Goal: Task Accomplishment & Management: Manage account settings

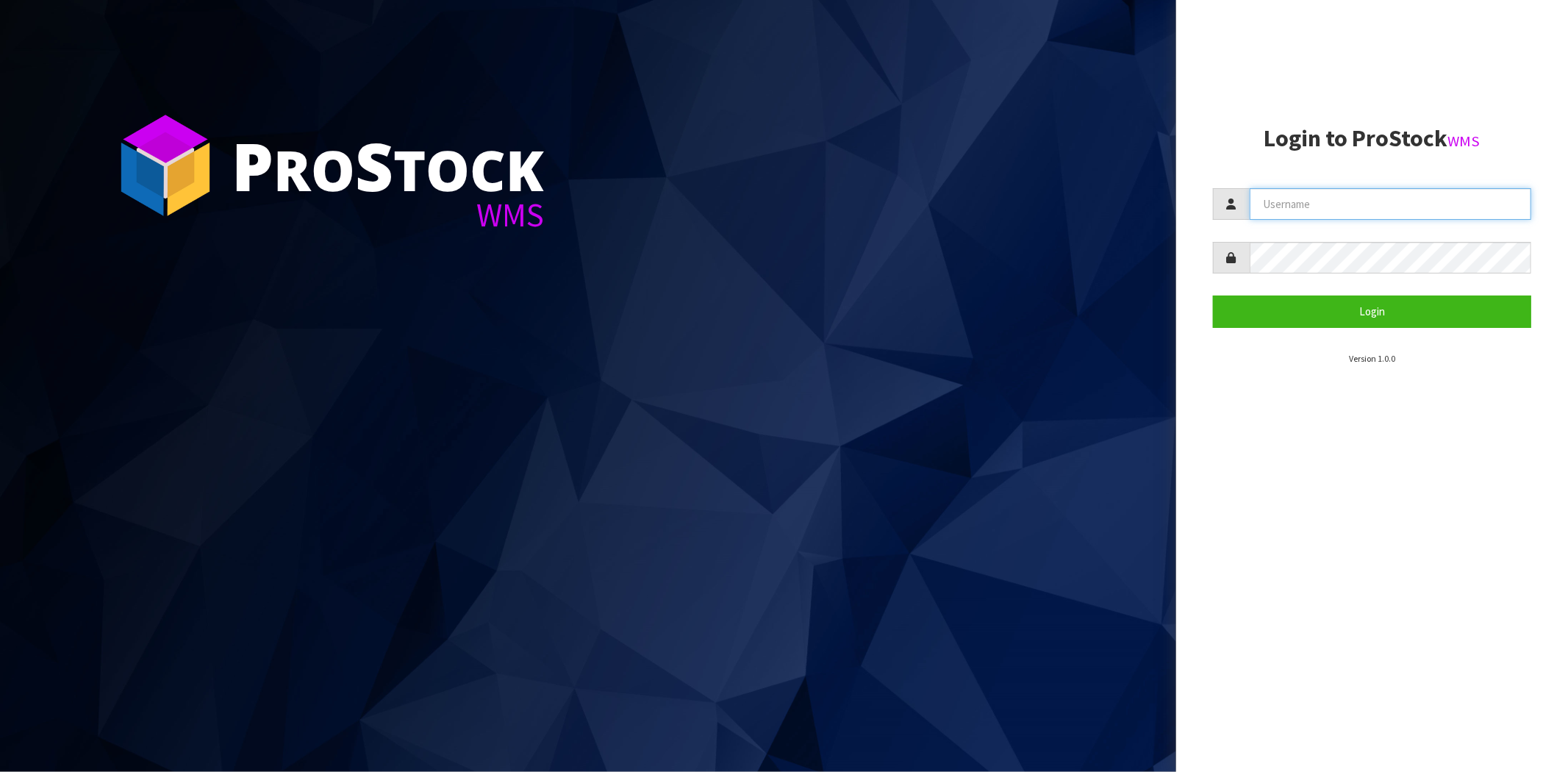
click at [1336, 200] on input "text" at bounding box center [1391, 204] width 282 height 32
type input "[PERSON_NAME][EMAIL_ADDRESS][DOMAIN_NAME]"
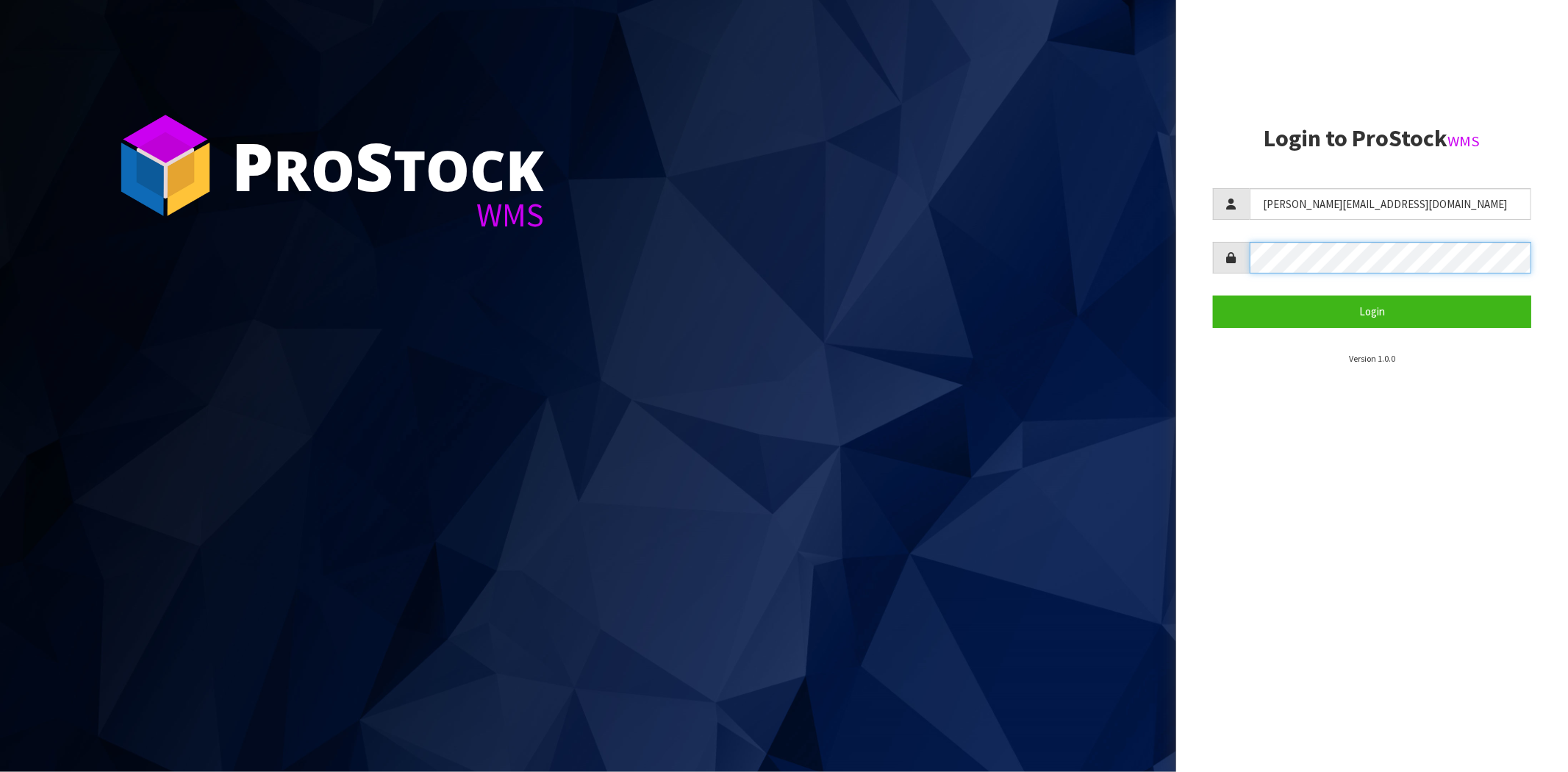
click at [1213, 296] on button "Login" at bounding box center [1372, 311] width 318 height 32
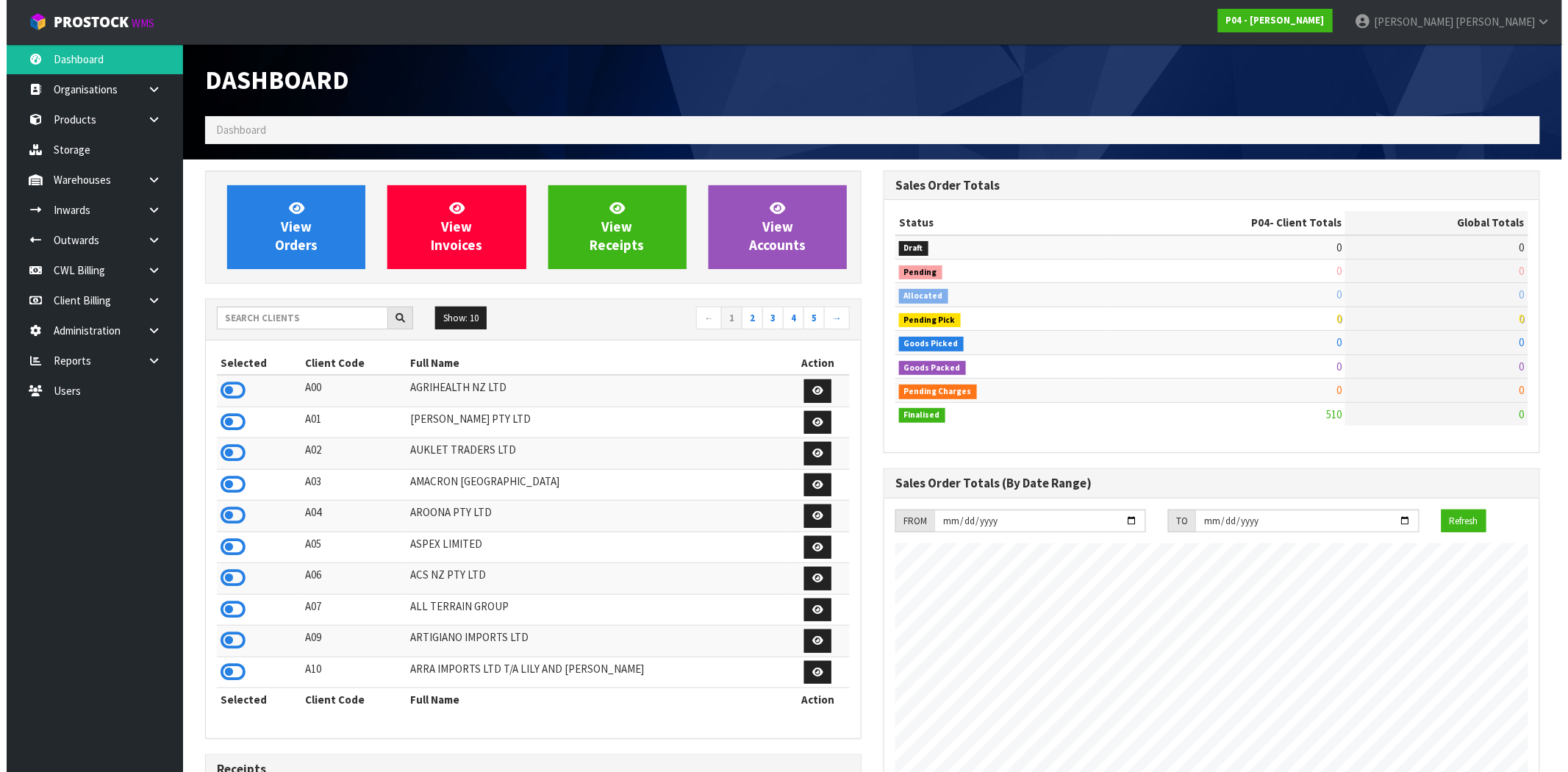
scroll to position [900, 679]
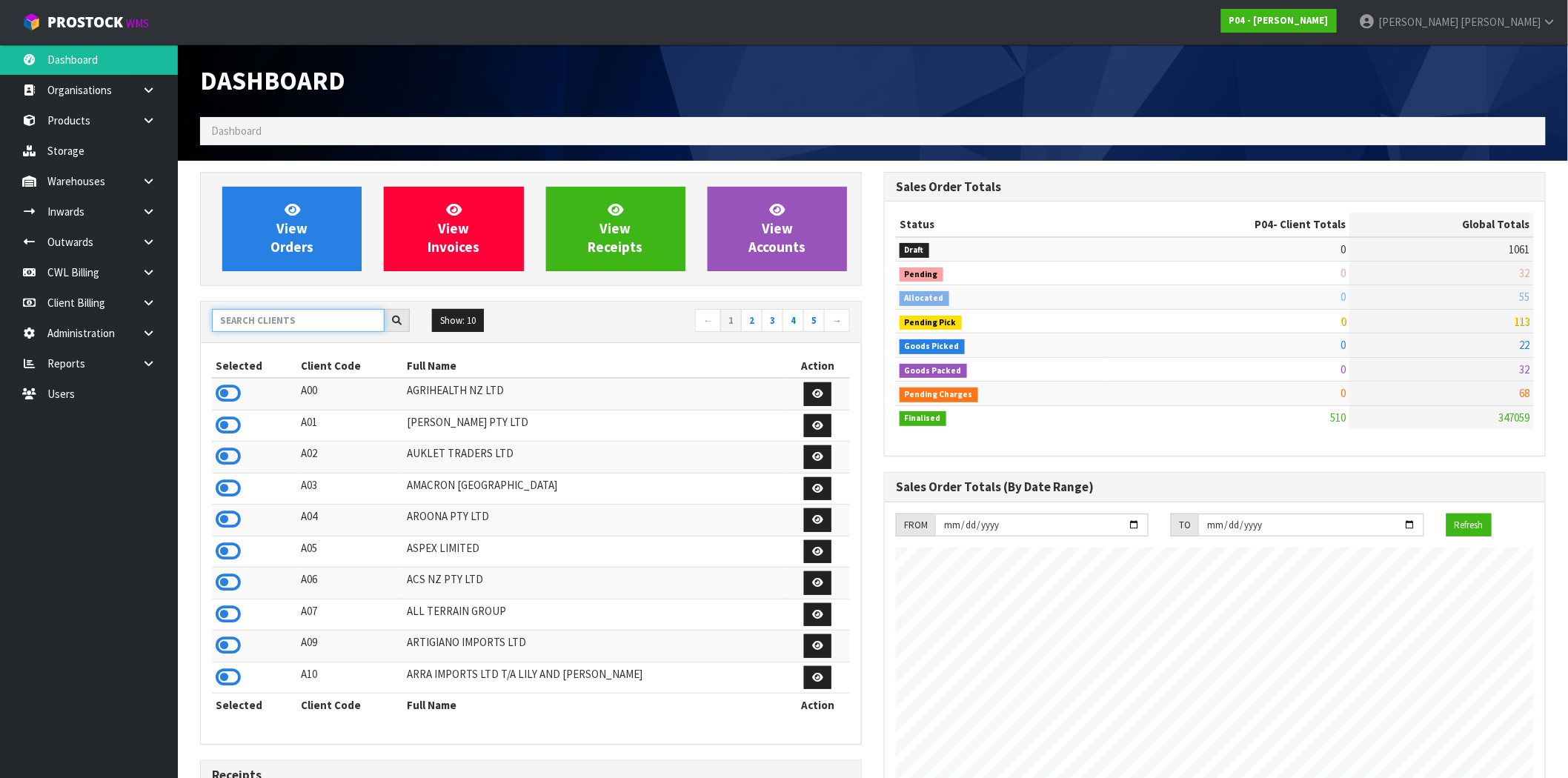
click at [320, 319] on input "text" at bounding box center [298, 321] width 173 height 23
click at [161, 336] on link at bounding box center [154, 332] width 48 height 30
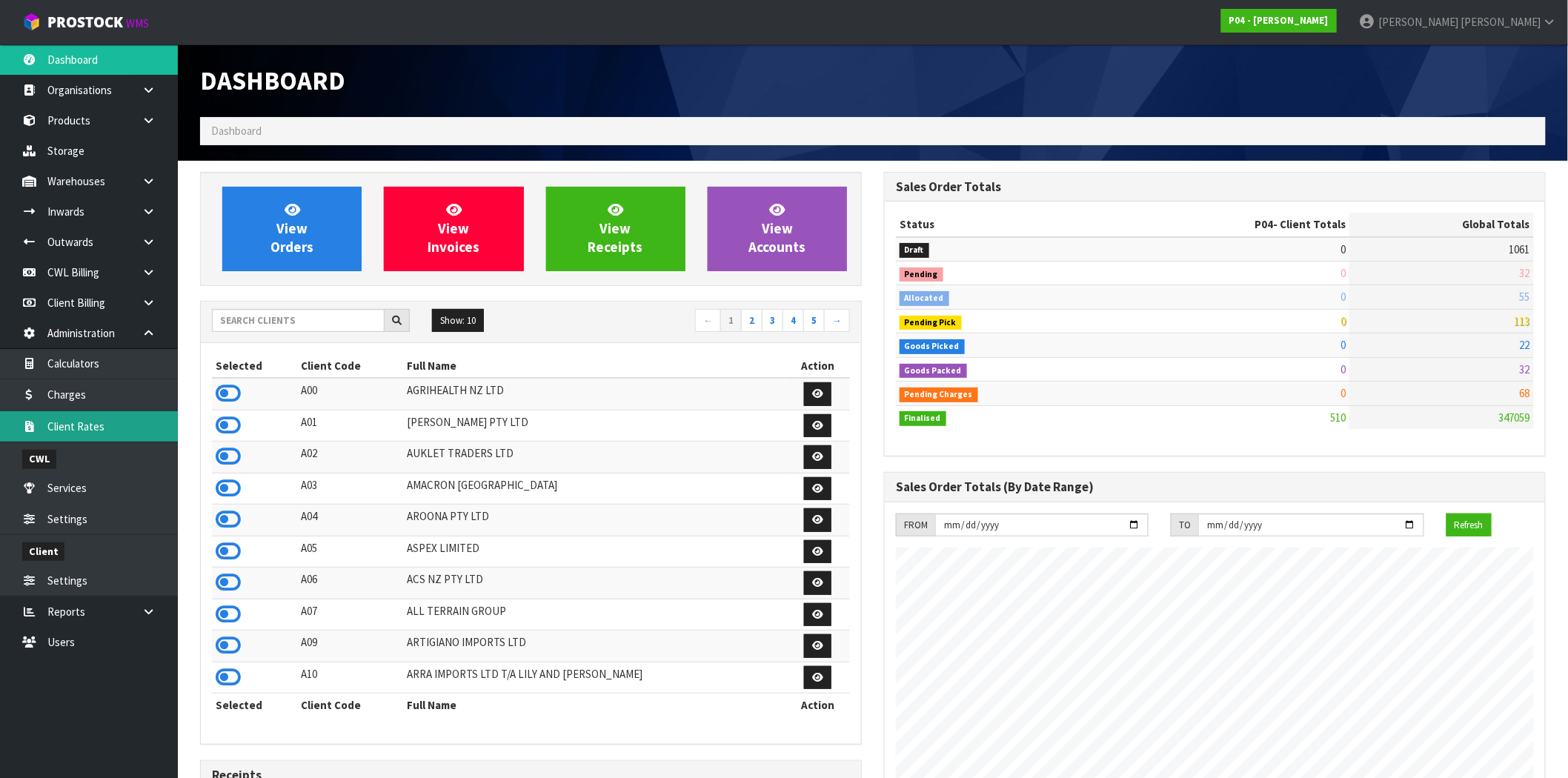
click at [85, 428] on link "Client Rates" at bounding box center [89, 426] width 178 height 30
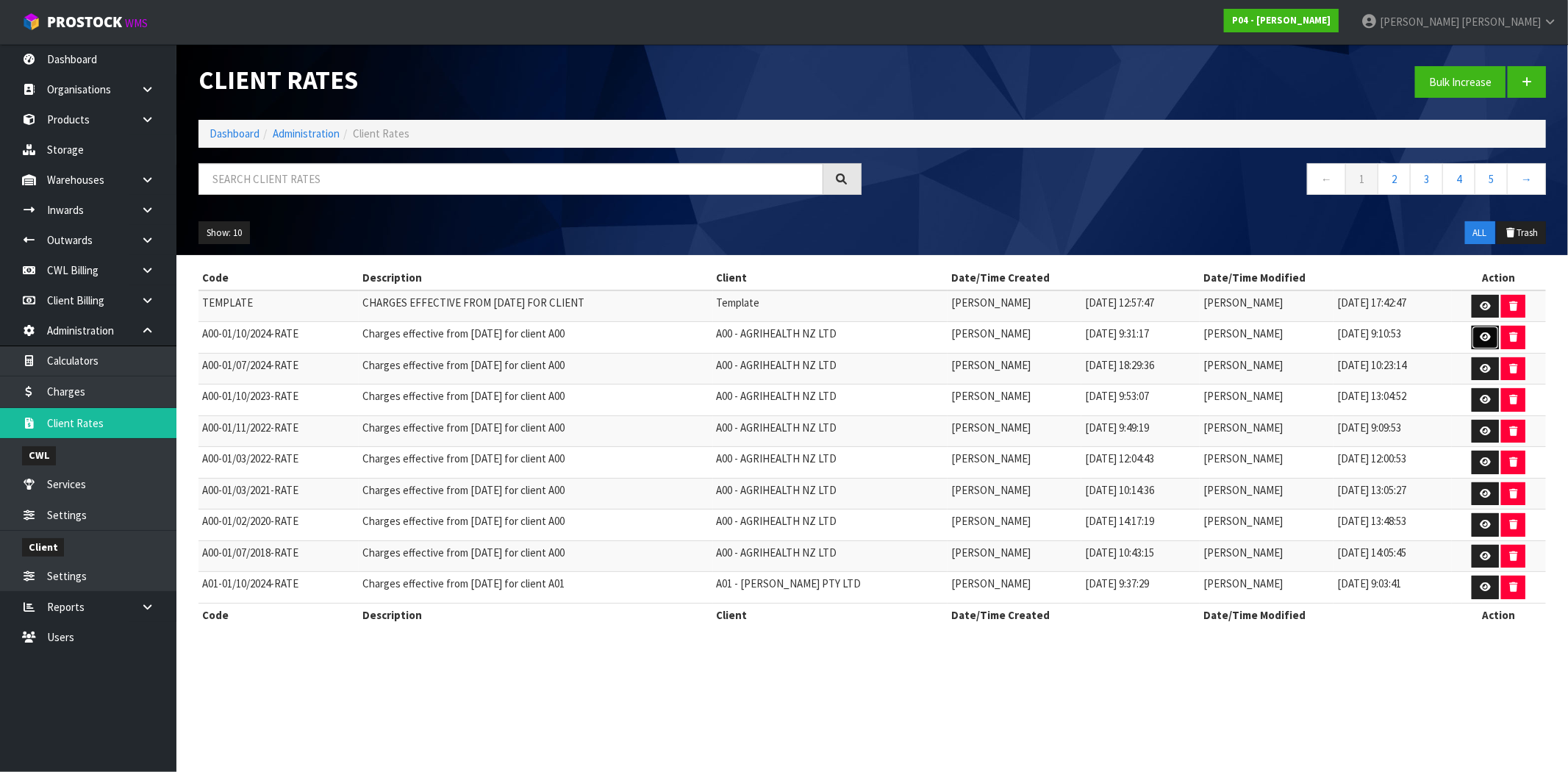
click at [1482, 328] on link at bounding box center [1485, 337] width 27 height 24
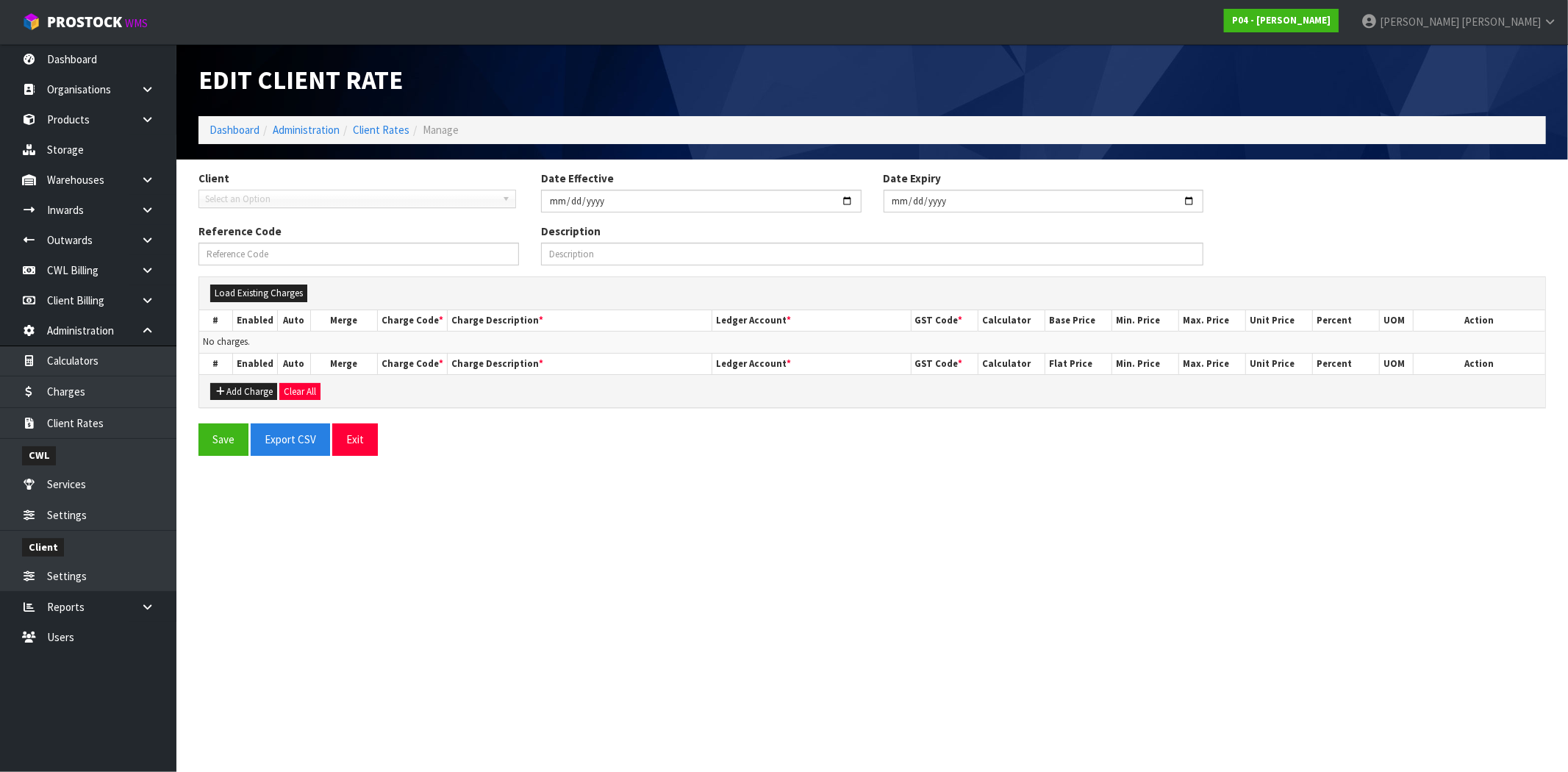
type input "[DATE]"
type input "A00-01/10/2024-RATE"
type input "Charges effective from [DATE] for client A00"
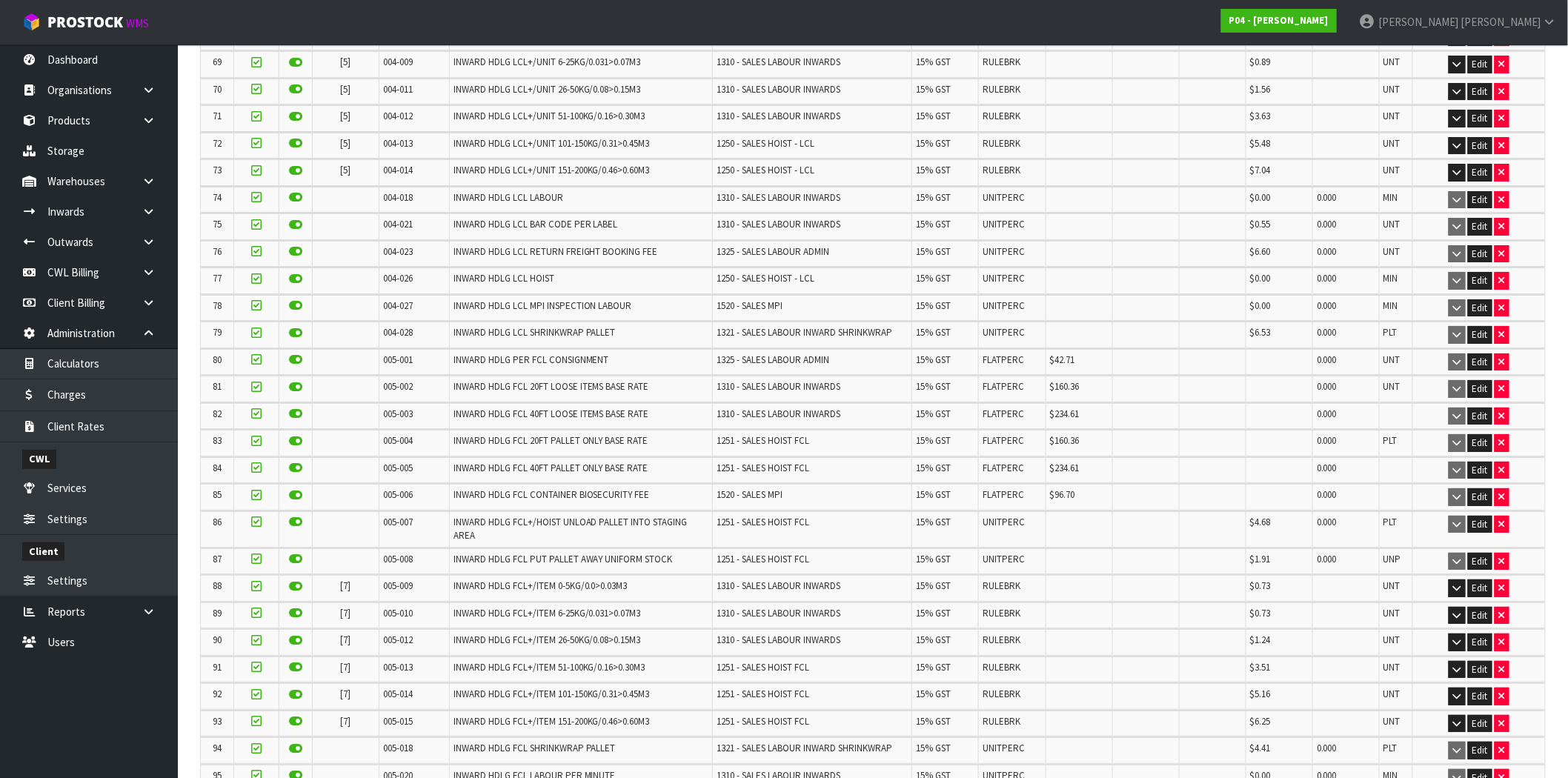
scroll to position [2388, 0]
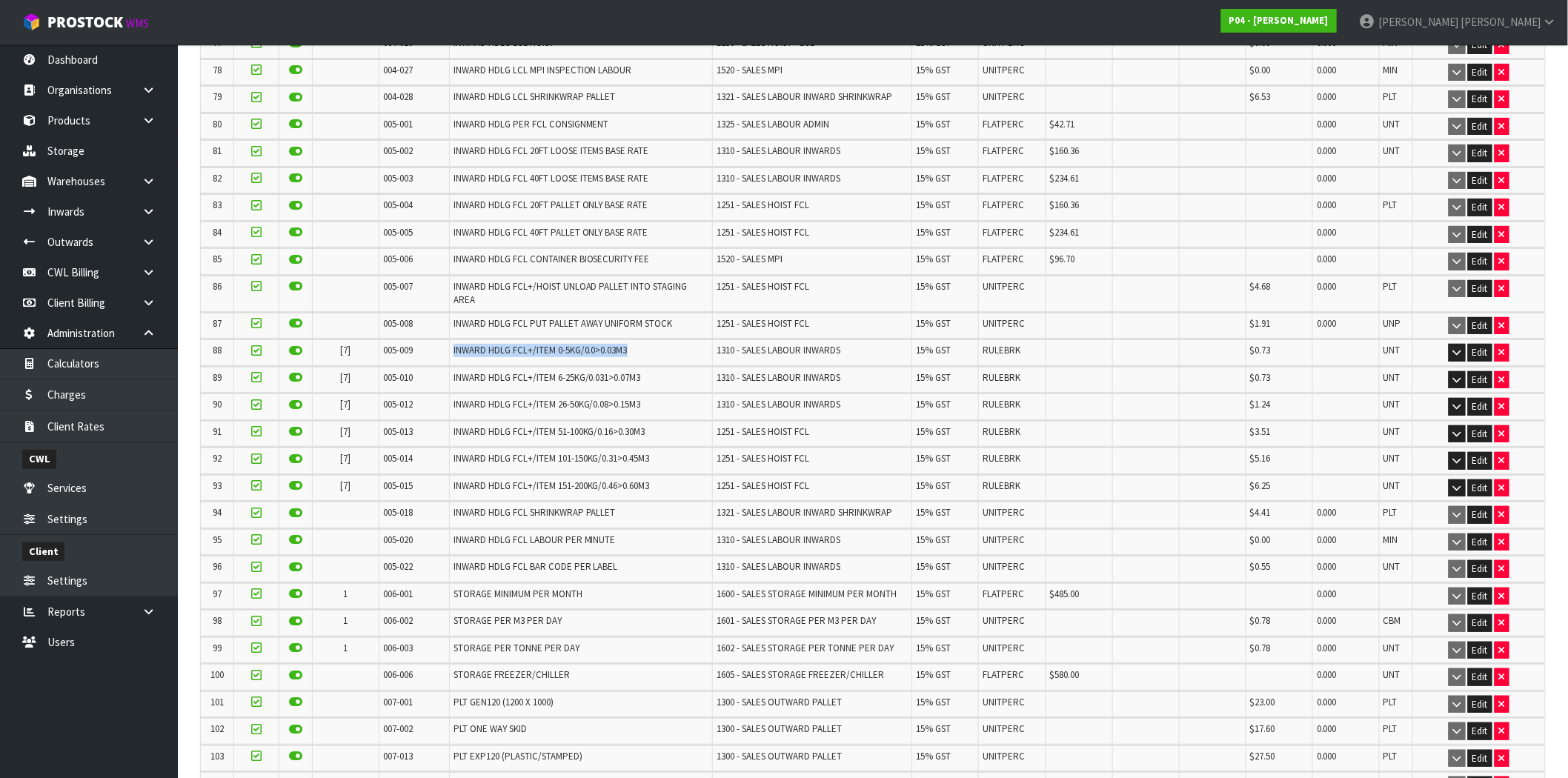
drag, startPoint x: 627, startPoint y: 320, endPoint x: 445, endPoint y: 321, distance: 182.0
click at [449, 339] on td "INWARD HDLG FCL+/ITEM 0-5KG/0.0>0.03M3" at bounding box center [581, 352] width 263 height 26
copy span "INWARD HDLG FCL+/ITEM 0-5KG/0.0>0.03M3"
drag, startPoint x: 566, startPoint y: 338, endPoint x: 575, endPoint y: 333, distance: 10.3
click at [566, 367] on td "INWARD HDLG FCL+/ITEM 6-25KG/0.031>0.07M3" at bounding box center [581, 379] width 263 height 26
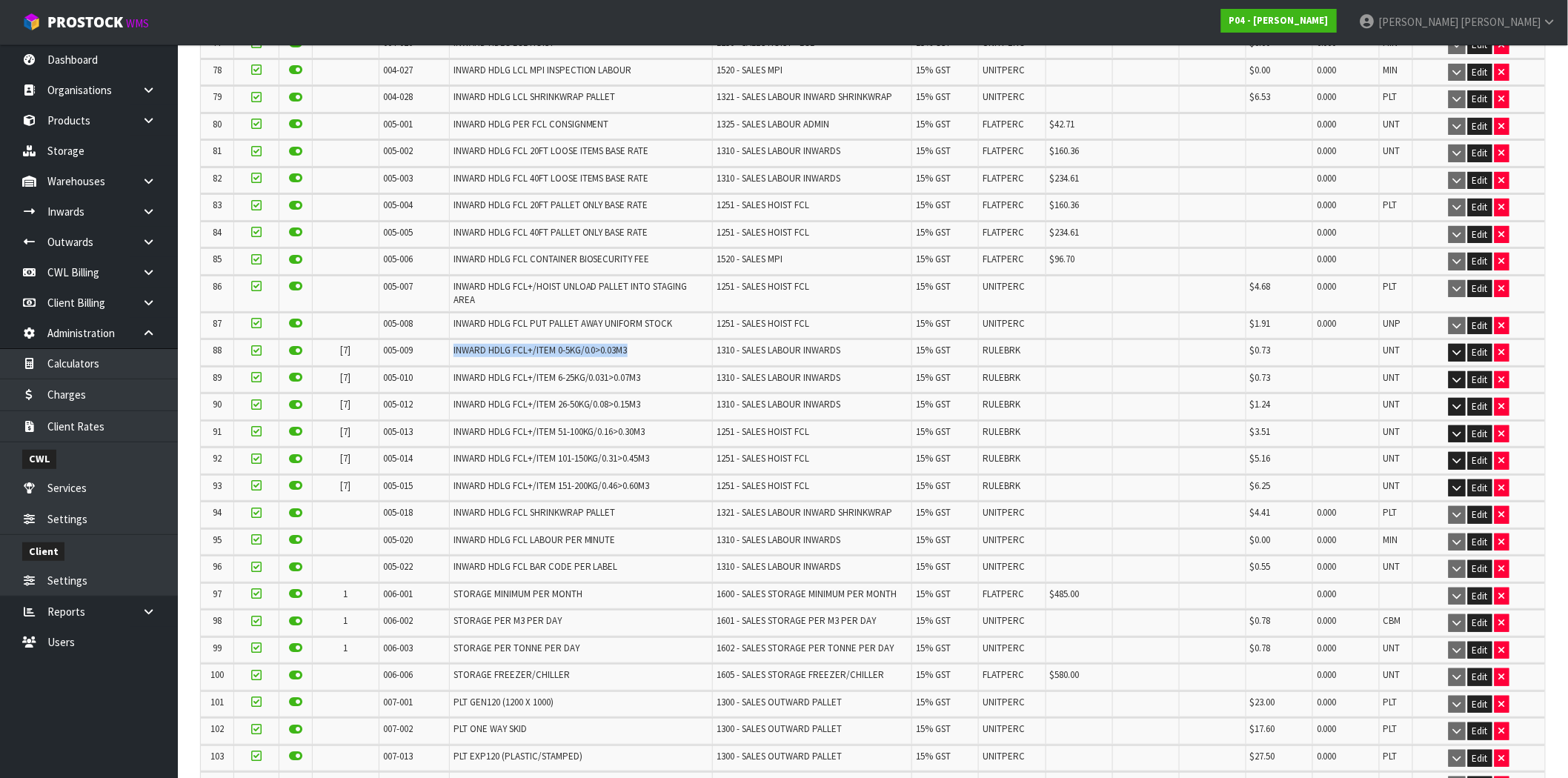
drag, startPoint x: 626, startPoint y: 321, endPoint x: 437, endPoint y: 323, distance: 189.0
click at [437, 339] on tr "88 [7] 005-009 INWARD HDLG FCL+/ITEM 0-5KG/0.0>0.03M3 1310 - SALES LABOUR INWAR…" at bounding box center [873, 352] width 1345 height 26
copy tr "INWARD HDLG FCL+/ITEM 0-5KG/0.0>0.03M3"
drag, startPoint x: 642, startPoint y: 350, endPoint x: 426, endPoint y: 350, distance: 216.0
click at [426, 367] on tr "89 [7] 005-010 INWARD HDLG FCL+/ITEM 6-25KG/0.031>0.07M3 1310 - SALES LABOUR IN…" at bounding box center [873, 379] width 1345 height 26
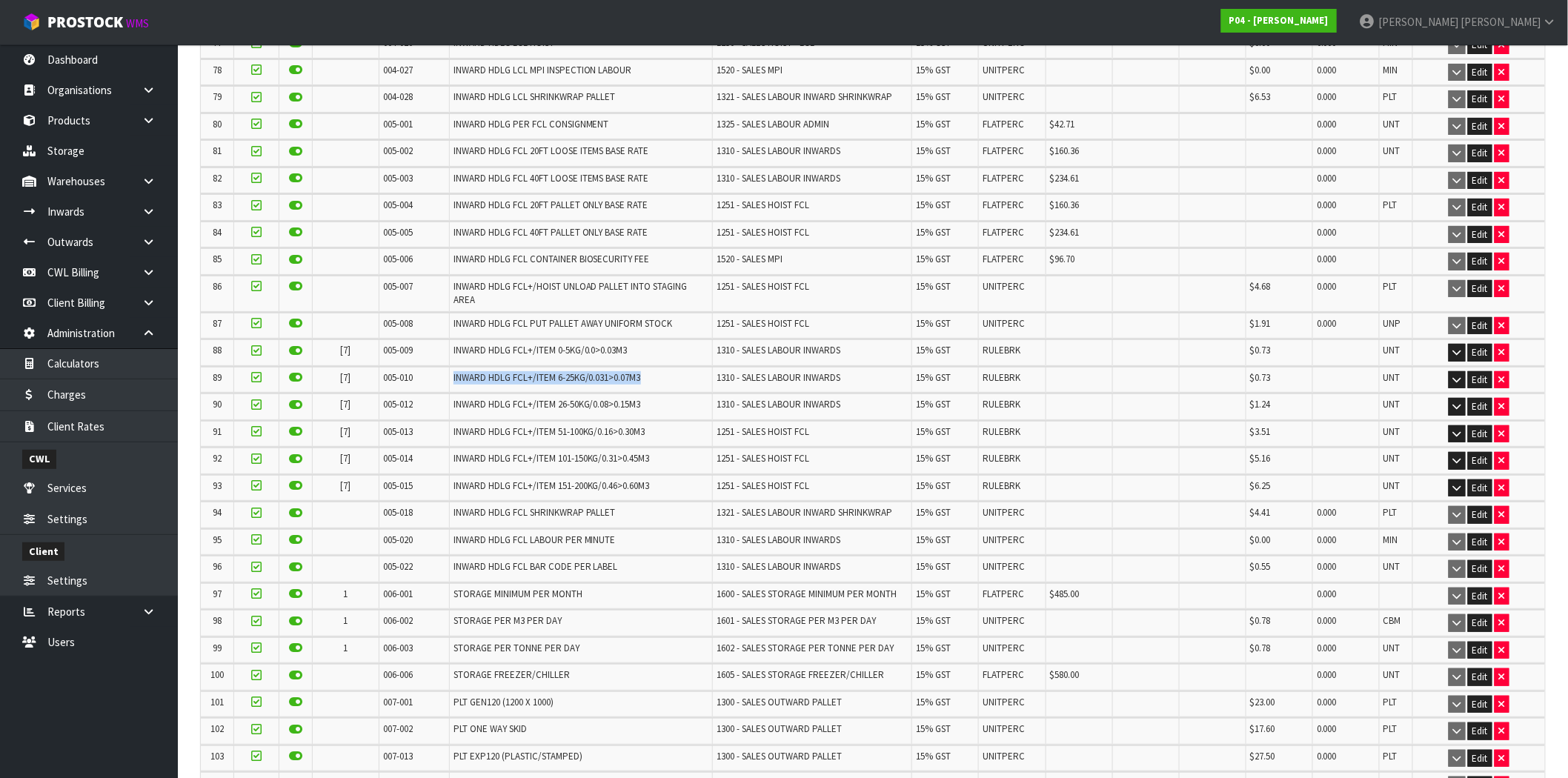
copy tr "INWARD HDLG FCL+/ITEM 6-25KG/0.031>0.07M3"
